Goal: Navigation & Orientation: Find specific page/section

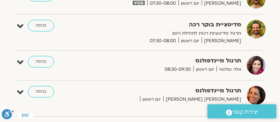
scroll to position [203, 0]
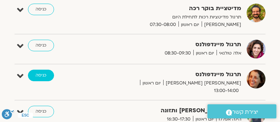
click at [37, 74] on link "כניסה" at bounding box center [41, 76] width 26 height 12
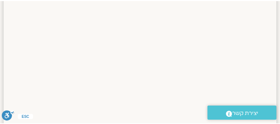
scroll to position [569, 0]
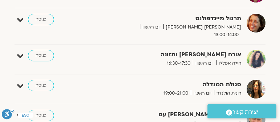
scroll to position [257, 0]
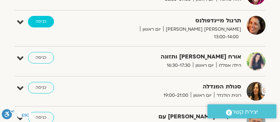
click at [39, 21] on link "כניסה" at bounding box center [41, 22] width 26 height 12
